Goal: Find specific page/section

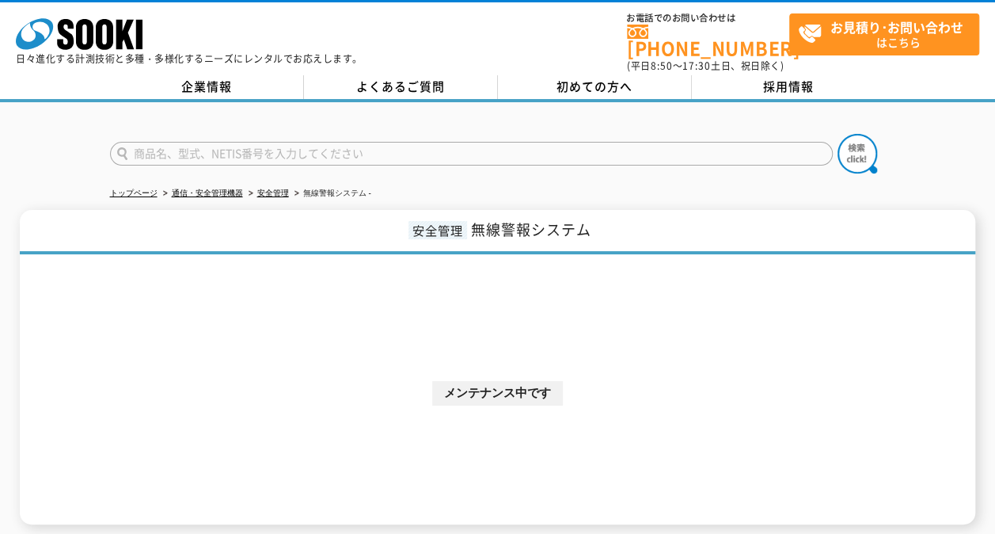
click at [242, 142] on input "text" at bounding box center [471, 154] width 723 height 24
type input "SOA-592-CD"
click at [838, 134] on button at bounding box center [858, 154] width 40 height 40
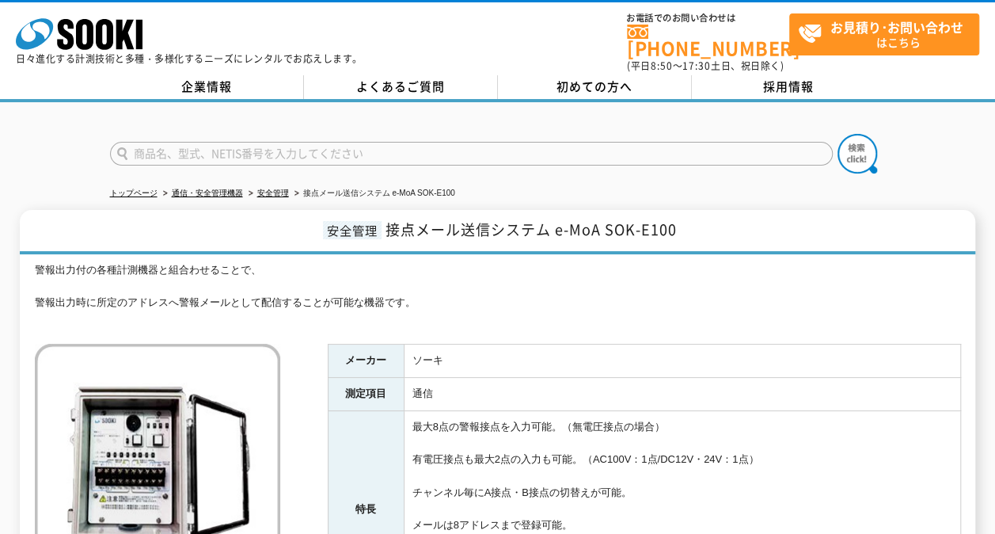
click at [319, 143] on input "text" at bounding box center [471, 154] width 723 height 24
type input "中継器"
click at [838, 134] on button at bounding box center [858, 154] width 40 height 40
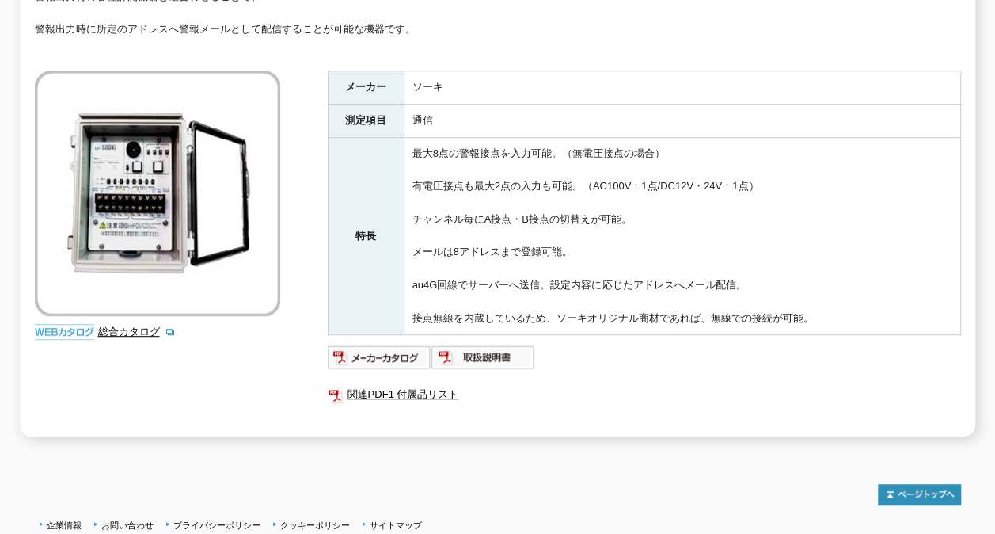
scroll to position [255, 0]
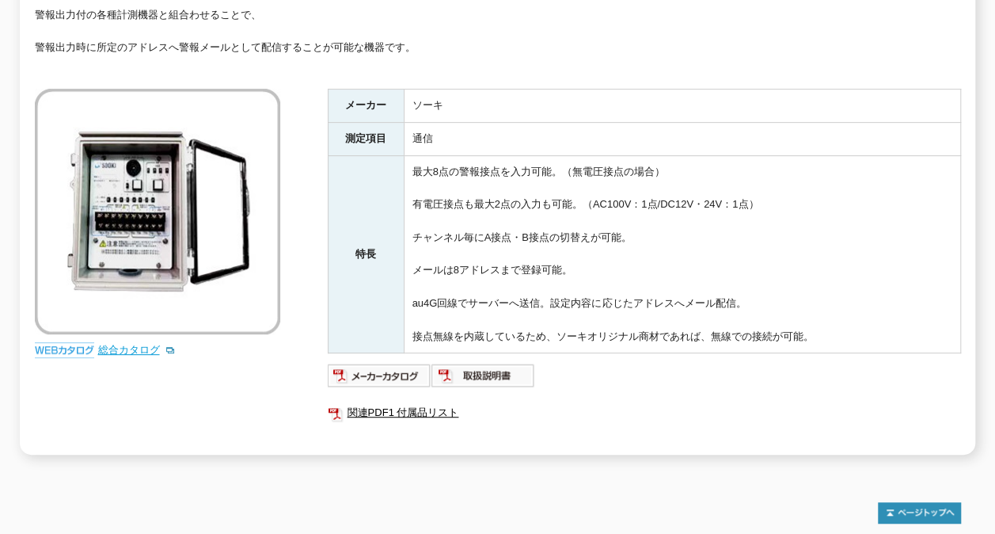
click at [154, 344] on link "総合カタログ" at bounding box center [137, 350] width 78 height 12
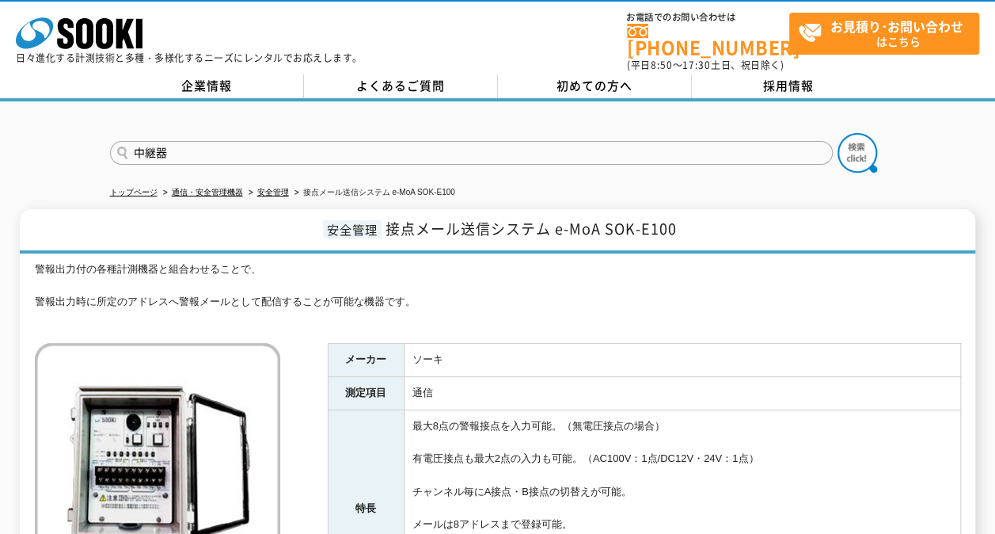
scroll to position [0, 0]
